Goal: Book appointment/travel/reservation

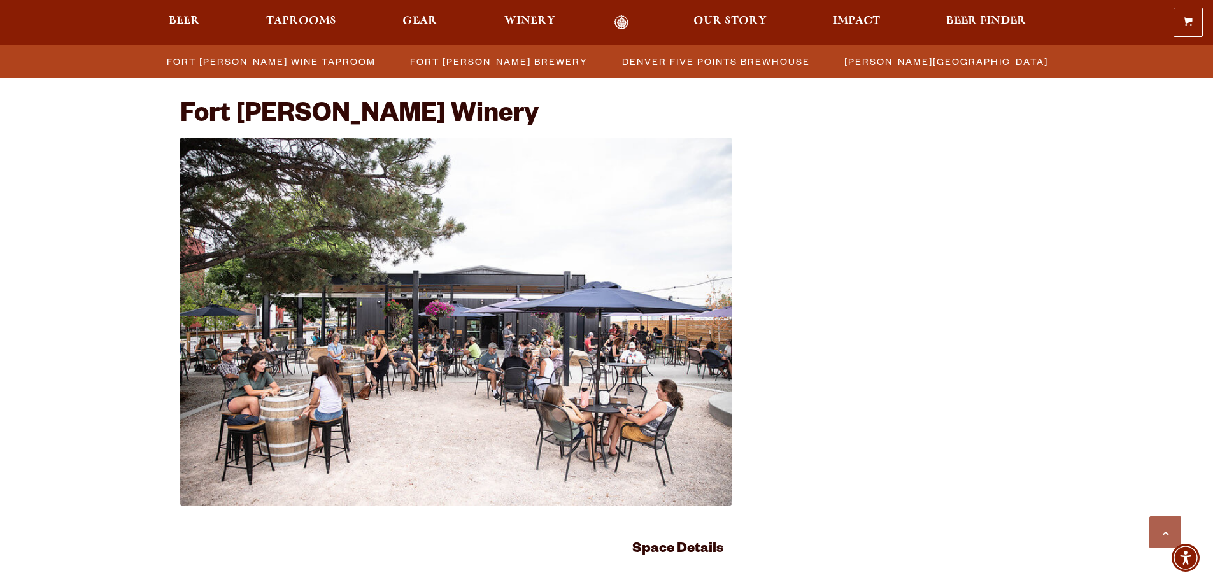
scroll to position [2465, 0]
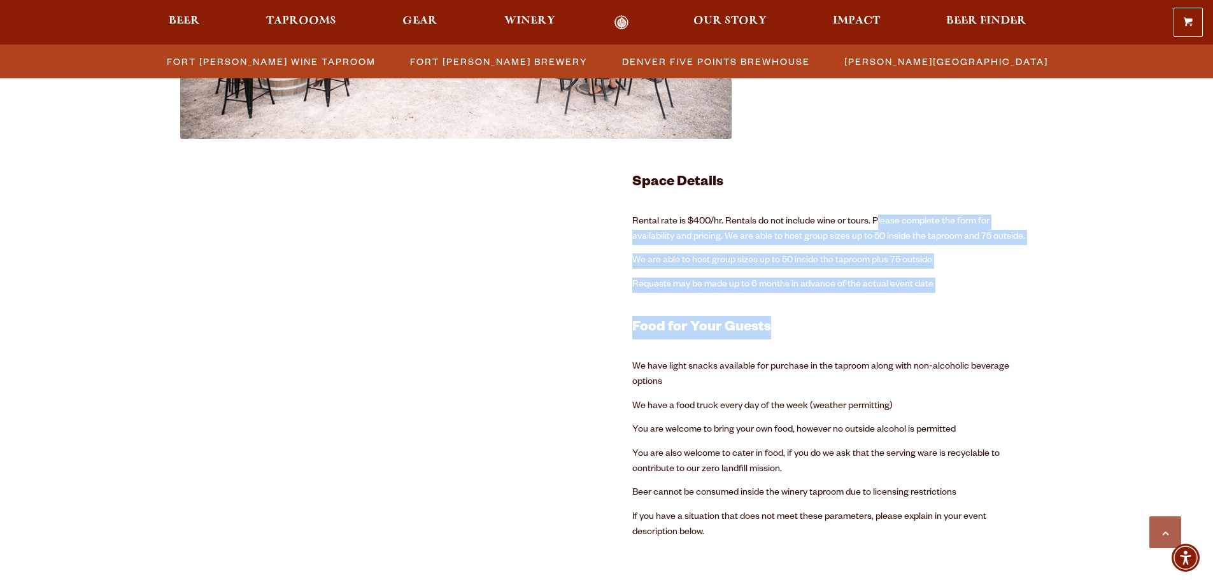
drag, startPoint x: 876, startPoint y: 220, endPoint x: 991, endPoint y: 298, distance: 138.5
click at [991, 298] on div "Space Details Rental rate is $400/hr. Rentals do not include wine or tours. Ple…" at bounding box center [832, 356] width 401 height 370
click at [772, 269] on div "Space Details Rental rate is $400/hr. Rentals do not include wine or tours. Ple…" at bounding box center [832, 356] width 401 height 370
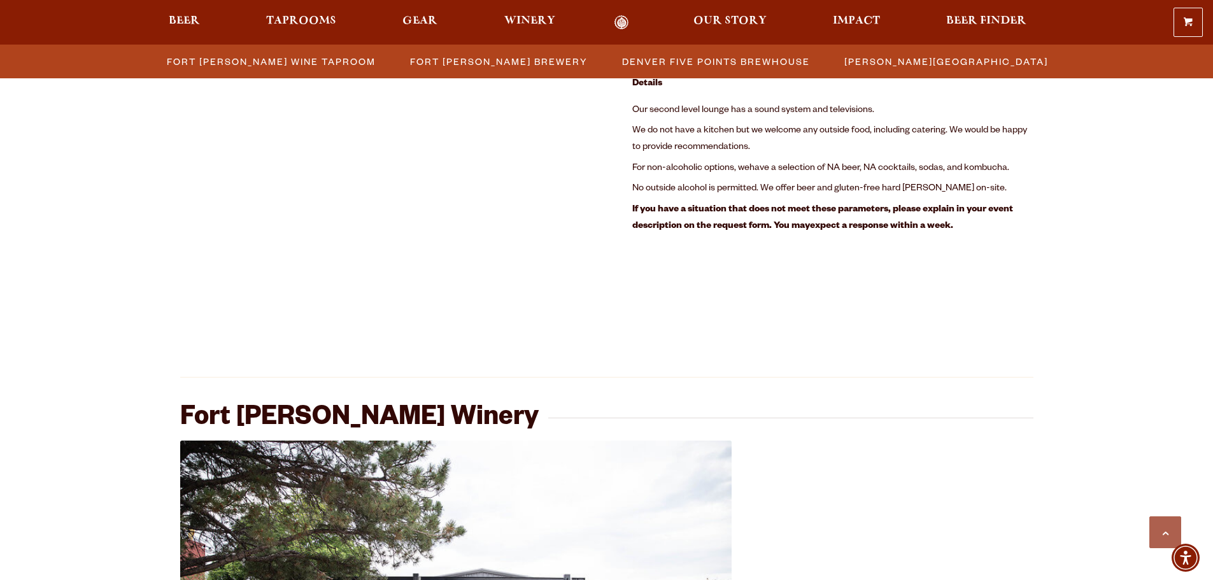
scroll to position [1446, 0]
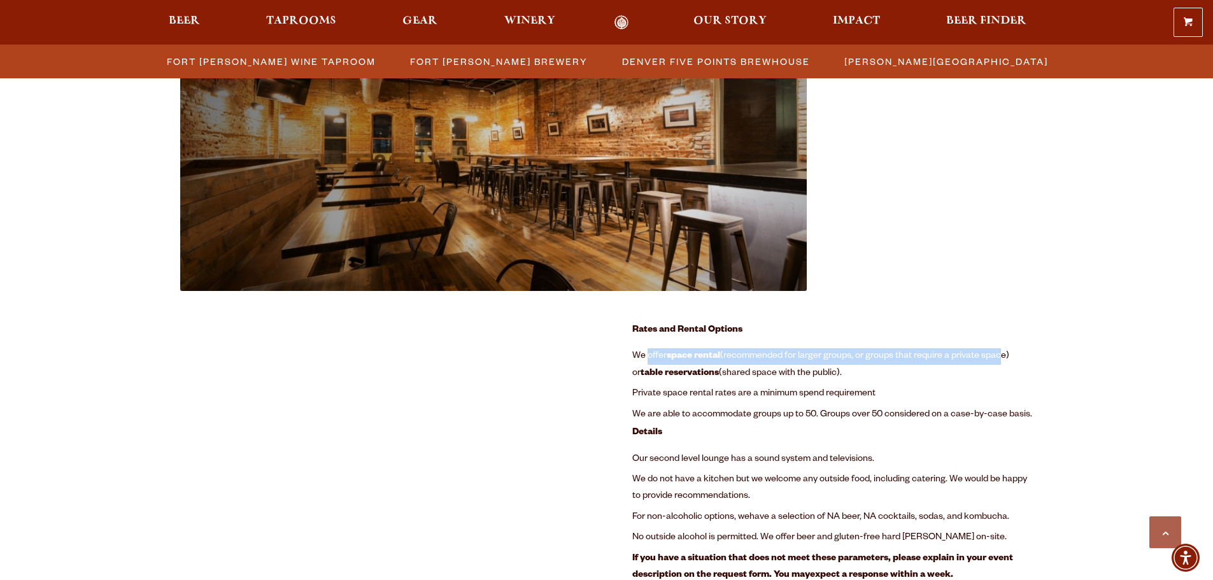
drag, startPoint x: 648, startPoint y: 356, endPoint x: 1003, endPoint y: 356, distance: 355.3
click at [1003, 356] on li "We offer space rental (recommended for larger groups, or groups that require a …" at bounding box center [832, 365] width 401 height 38
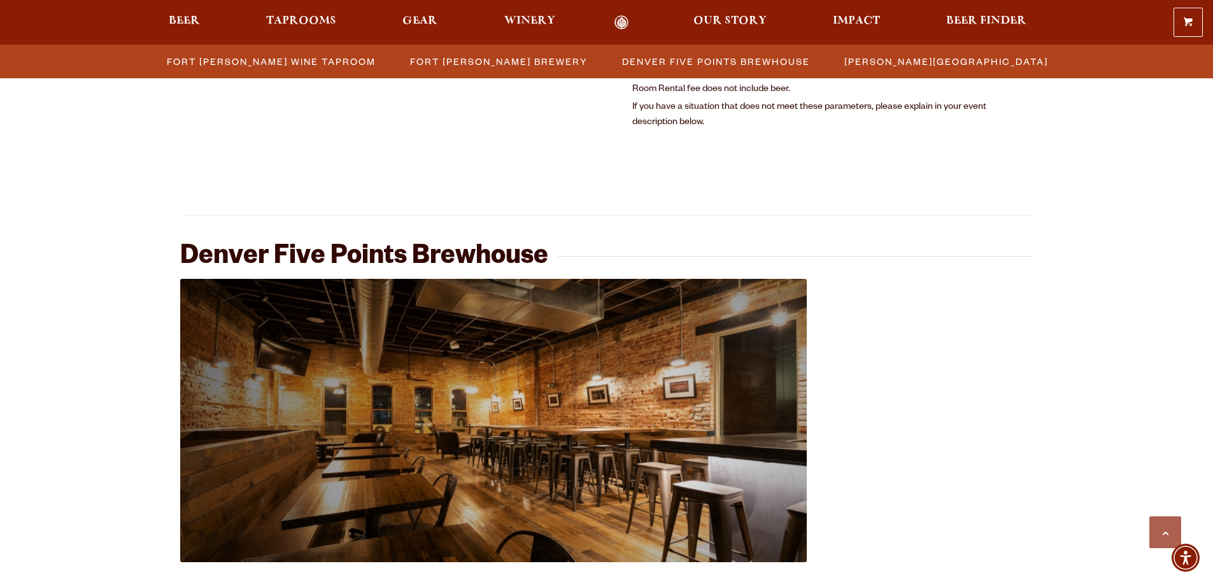
scroll to position [873, 0]
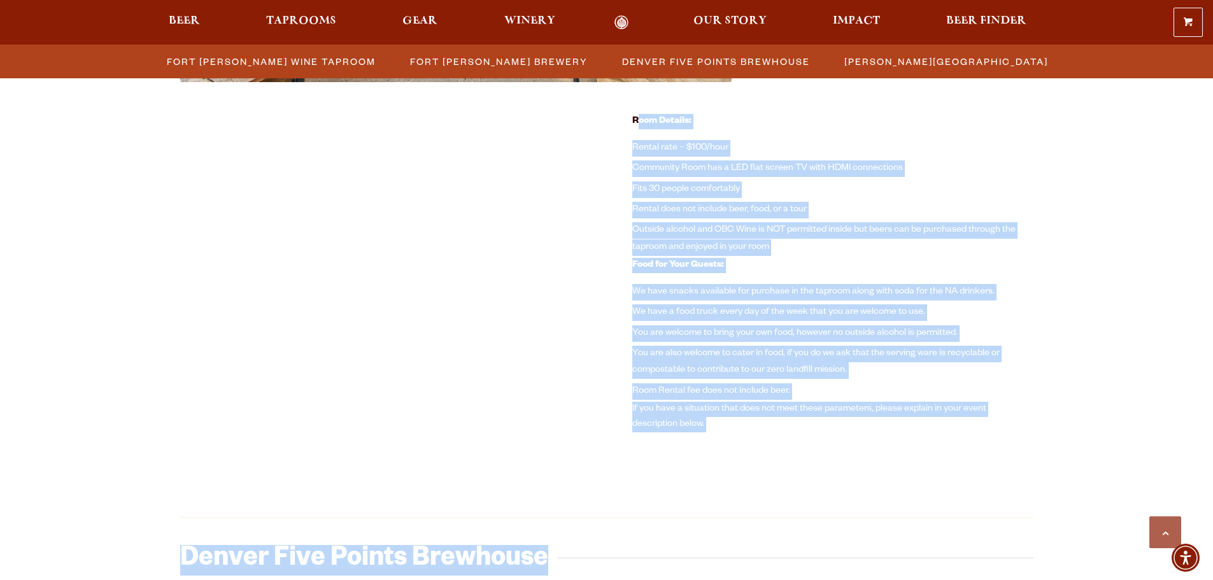
drag, startPoint x: 639, startPoint y: 123, endPoint x: 793, endPoint y: 471, distance: 380.9
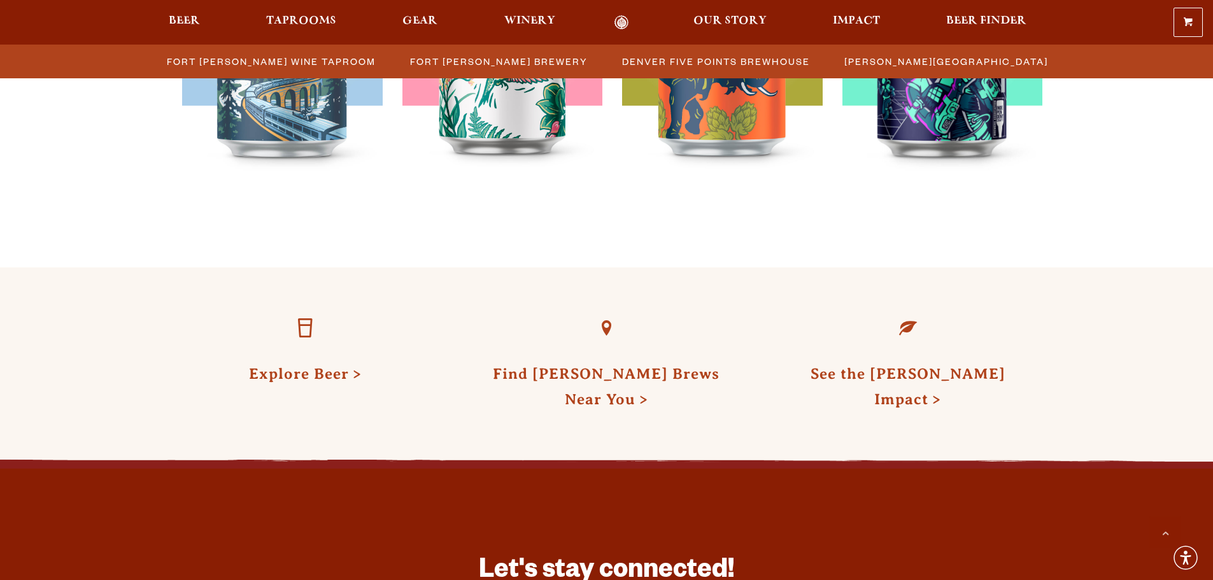
scroll to position [3811, 0]
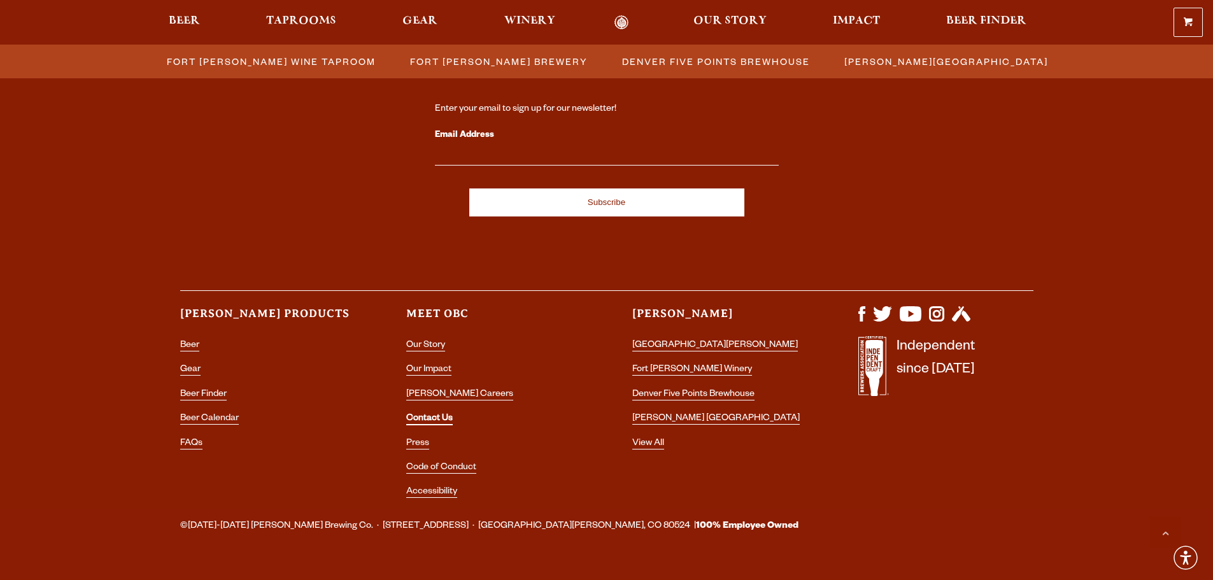
click at [444, 414] on link "Contact Us" at bounding box center [429, 419] width 46 height 11
